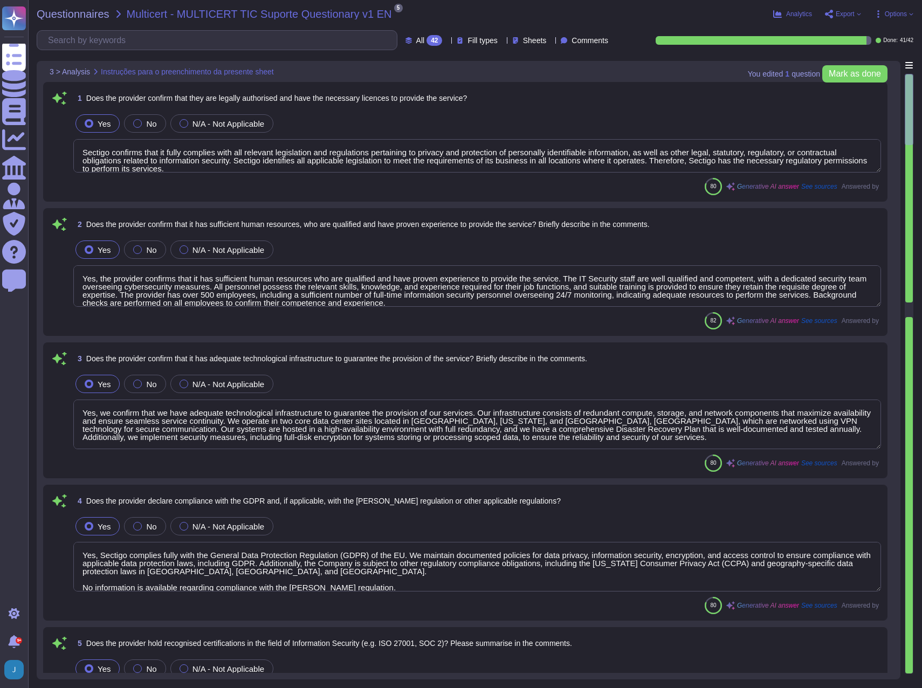
type textarea "Sectigo confirms that it fully complies with all relevant legislation and regul…"
type textarea "Yes, the provider confirms that it has sufficient human resources who are quali…"
type textarea "Yes, we confirm that we have adequate technological infrastructure to guarantee…"
type textarea "Yes, Sectigo complies fully with the General Data Protection Regulation (GDPR) …"
type textarea "Yes, our organization holds several recognized certifications in the field of I…"
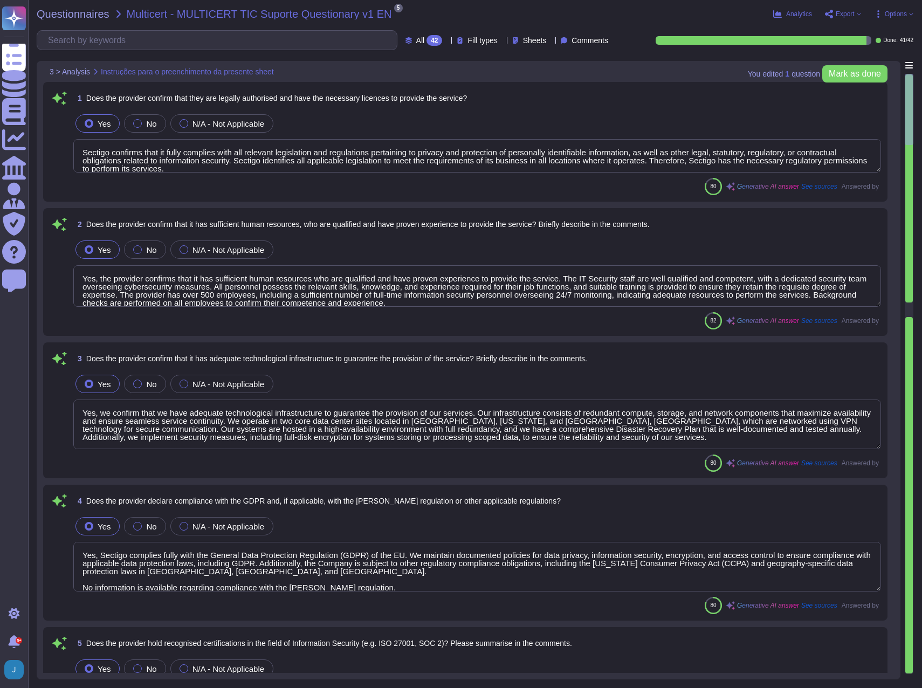
type textarea "Yes, our organization is subject to external audits in the field of Information…"
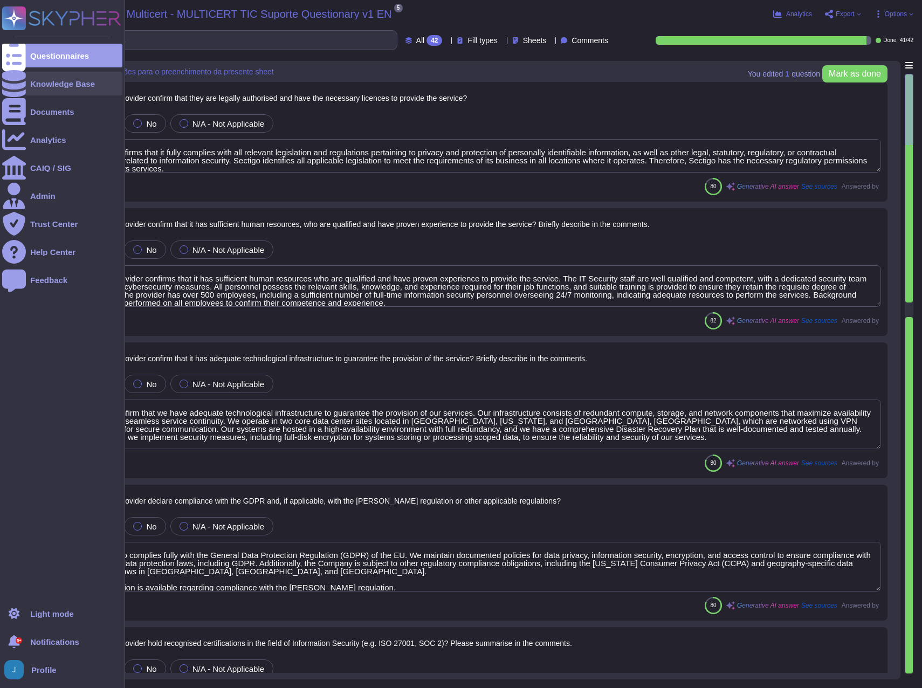
click at [56, 81] on div "Knowledge Base" at bounding box center [62, 84] width 65 height 8
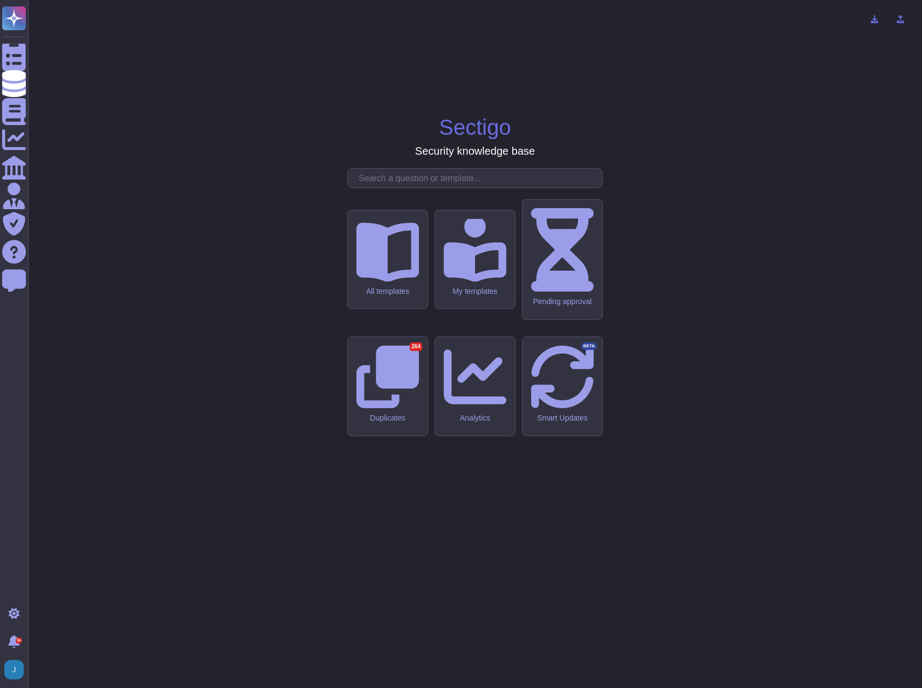
click at [449, 188] on input "text" at bounding box center [477, 178] width 249 height 19
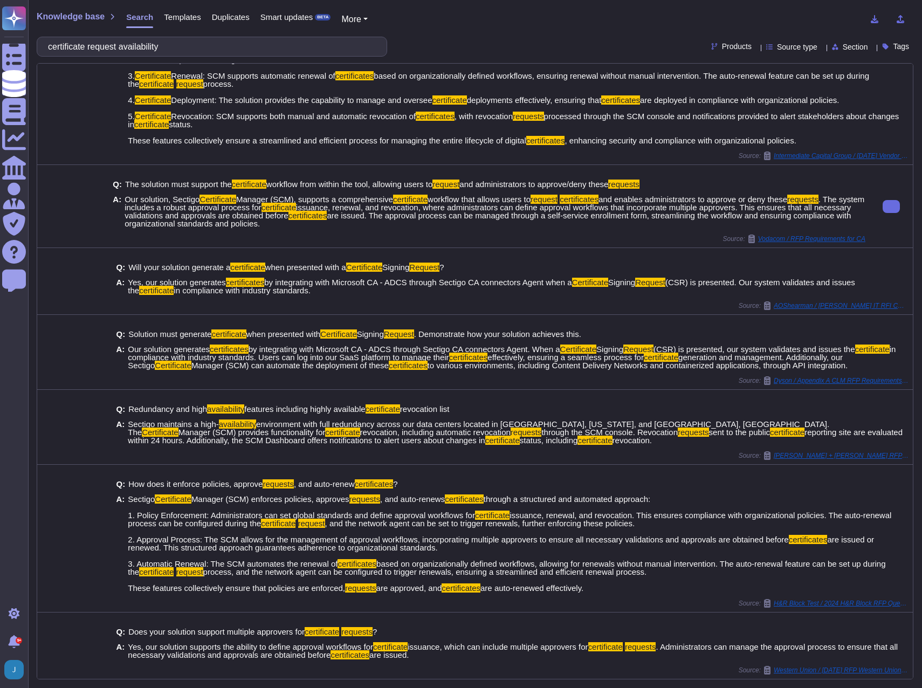
scroll to position [87, 0]
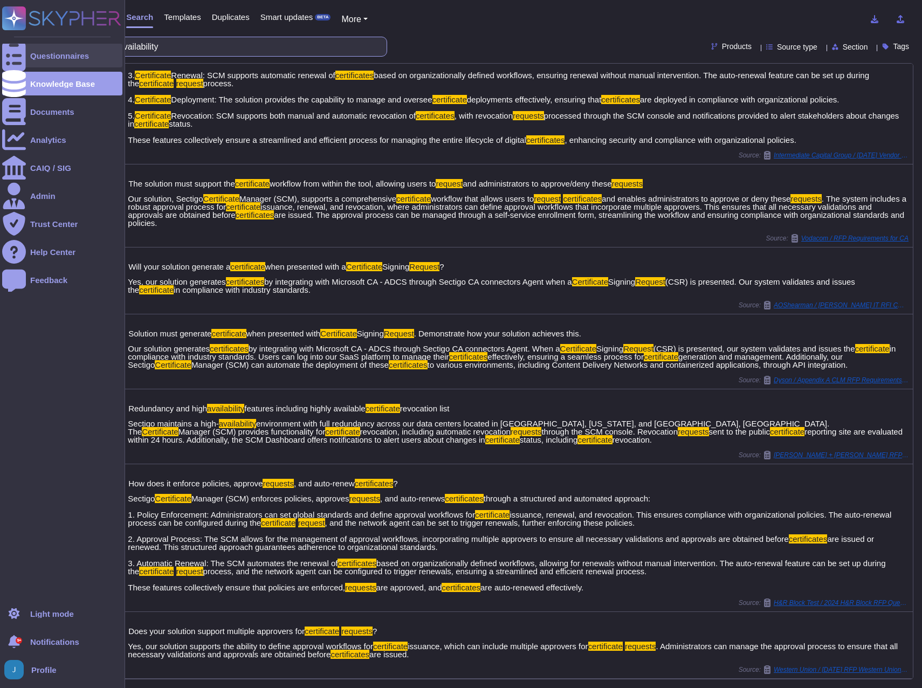
drag, startPoint x: 197, startPoint y: 42, endPoint x: 4, endPoint y: 45, distance: 193.0
click at [4, 45] on div "Questionnaires Knowledge Base Documents Analytics CAIQ / SIG Admin Trust Center…" at bounding box center [461, 344] width 922 height 688
paste input "Is this the only PII that is being shared and stored in the platform?"
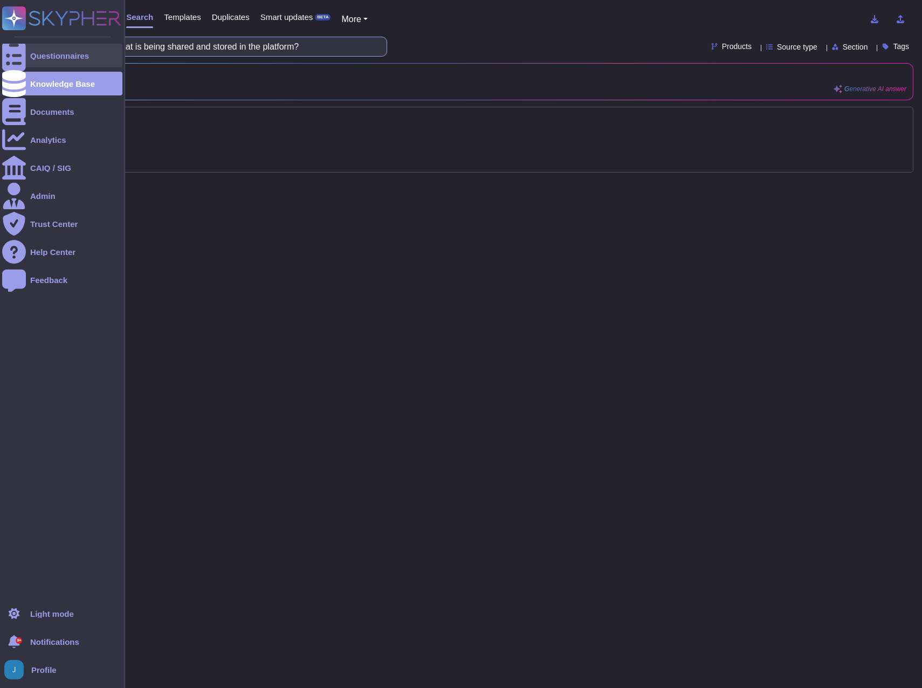
scroll to position [0, 0]
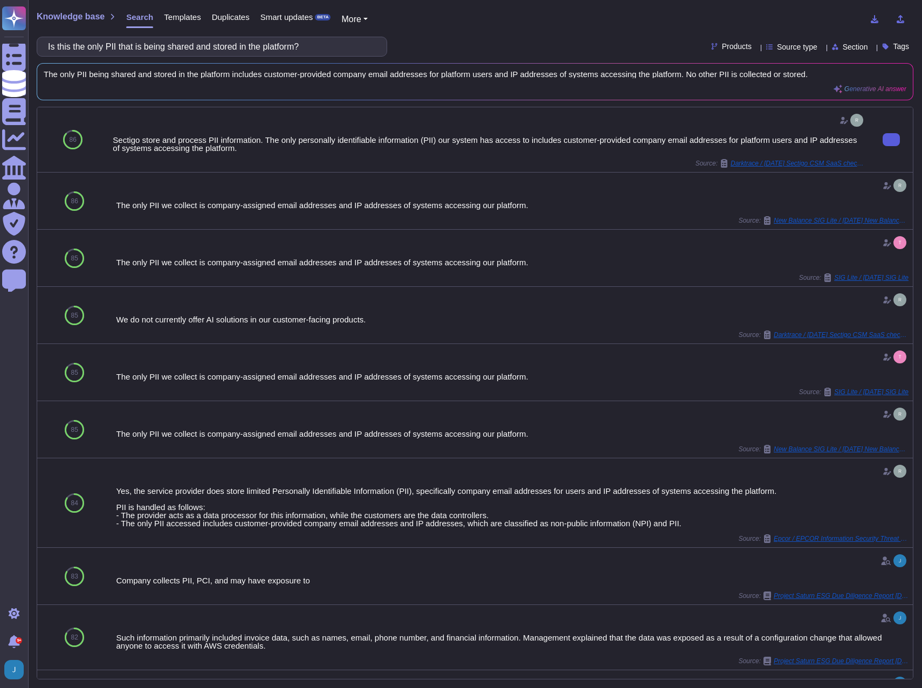
drag, startPoint x: 330, startPoint y: 47, endPoint x: -3, endPoint y: 32, distance: 333.5
click at [0, 32] on html "Questionnaires Knowledge Base Documents Analytics CAIQ / SIG Admin Trust Center…" at bounding box center [461, 344] width 922 height 688
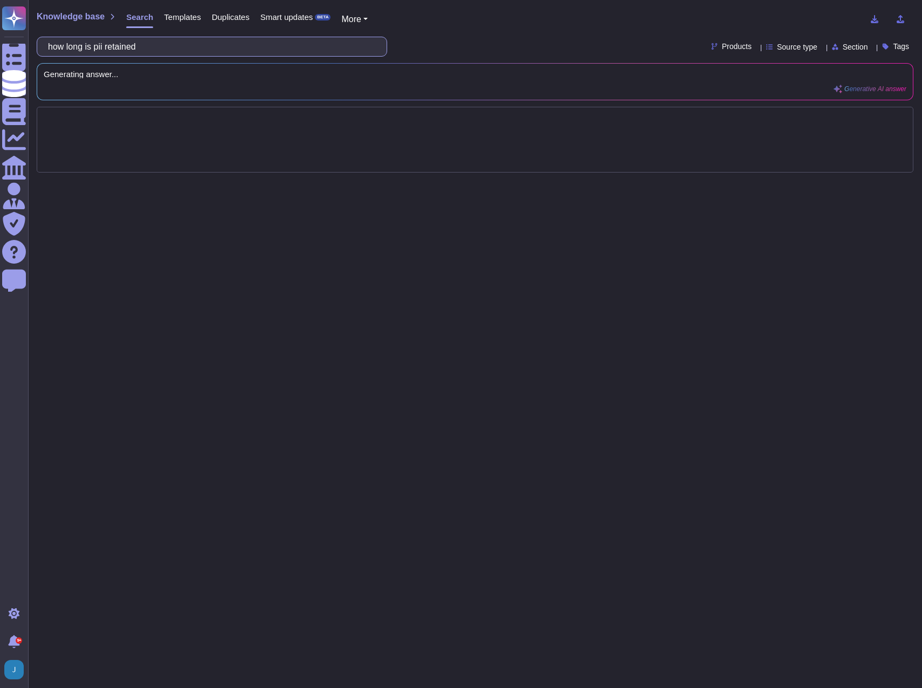
type input "how long is pii retained"
